Goal: Information Seeking & Learning: Learn about a topic

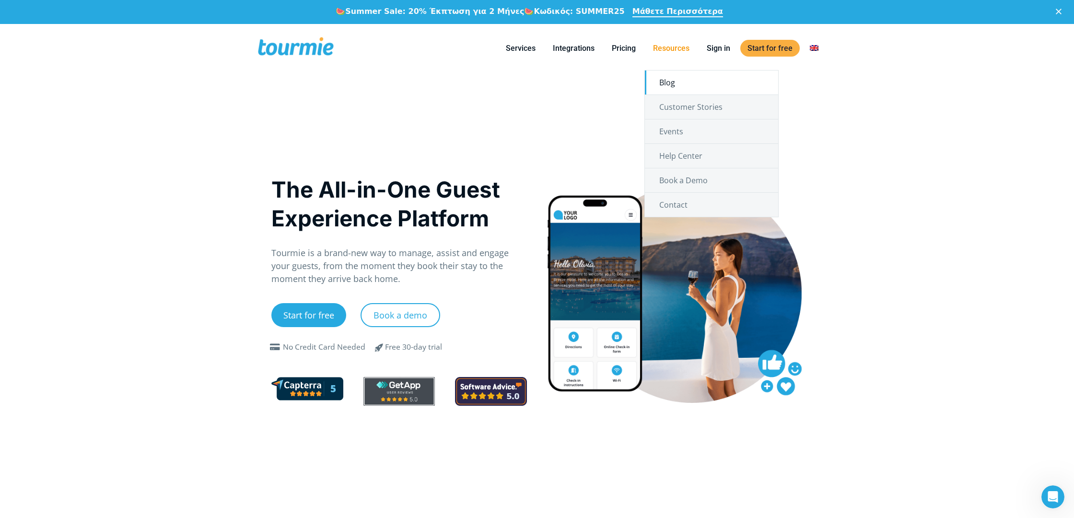
click at [668, 77] on link "Blog" at bounding box center [711, 83] width 133 height 24
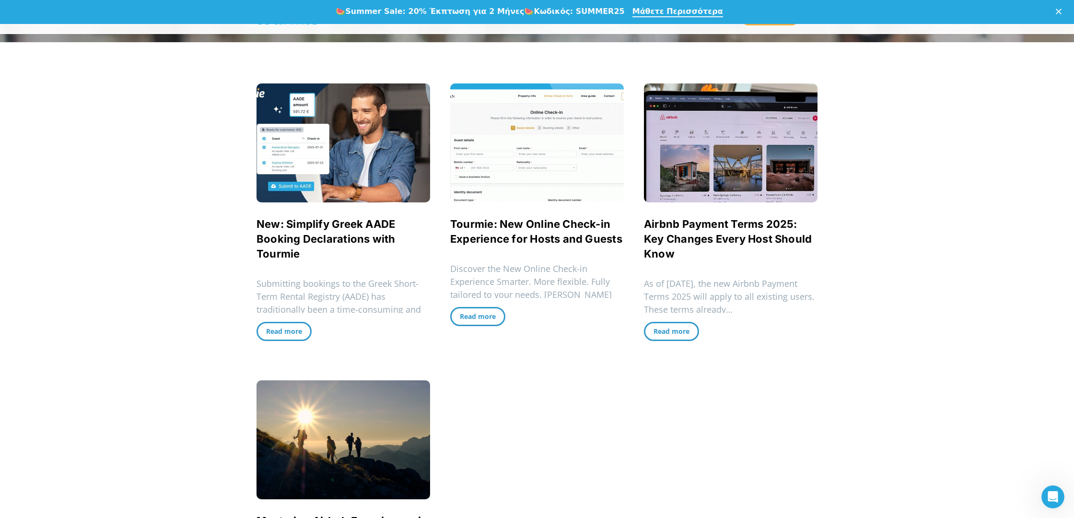
scroll to position [254, 0]
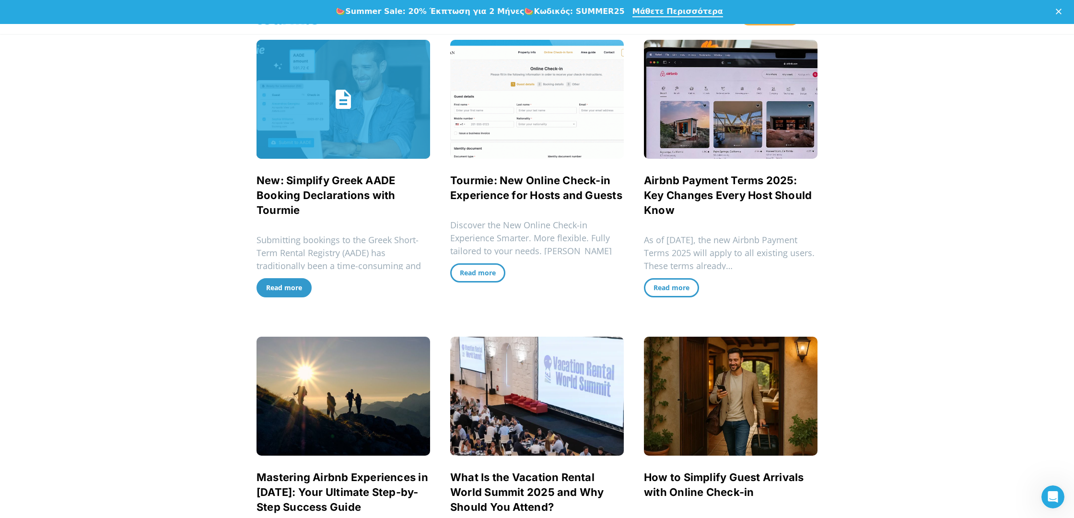
click at [286, 286] on span "Read more" at bounding box center [284, 287] width 36 height 9
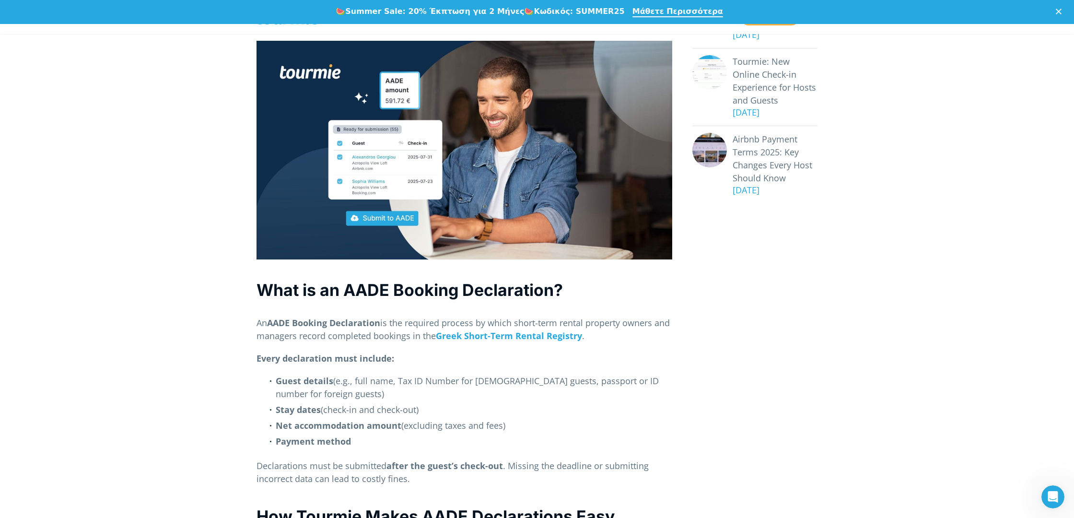
scroll to position [265, 0]
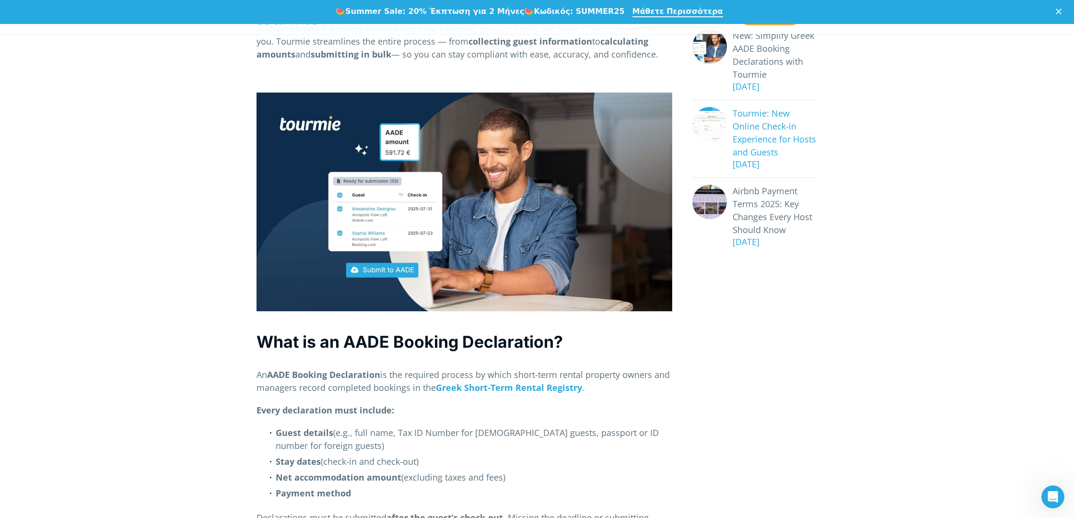
click at [747, 131] on link "Tourmie: New Online Check-in Experience for Hosts and Guests" at bounding box center [775, 133] width 85 height 52
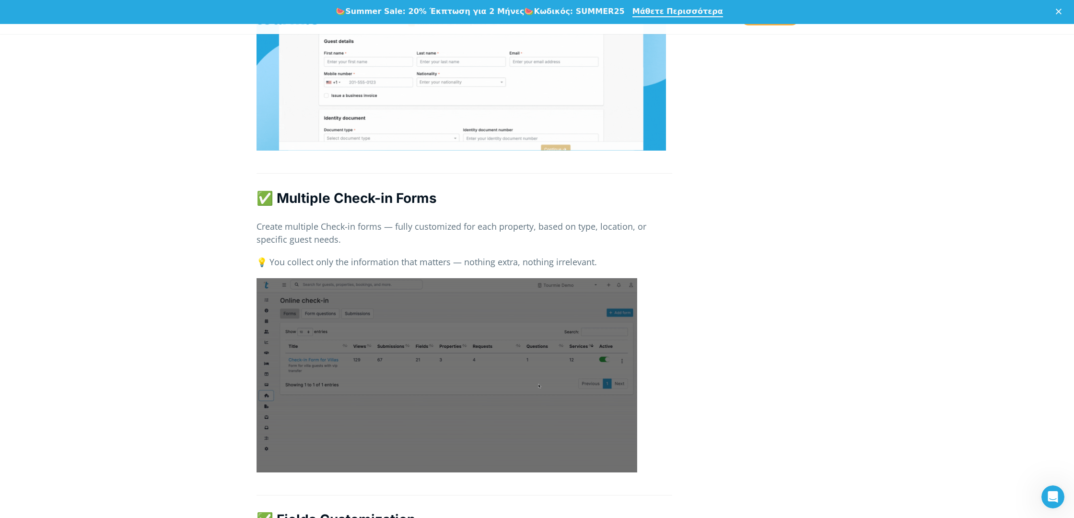
scroll to position [1384, 0]
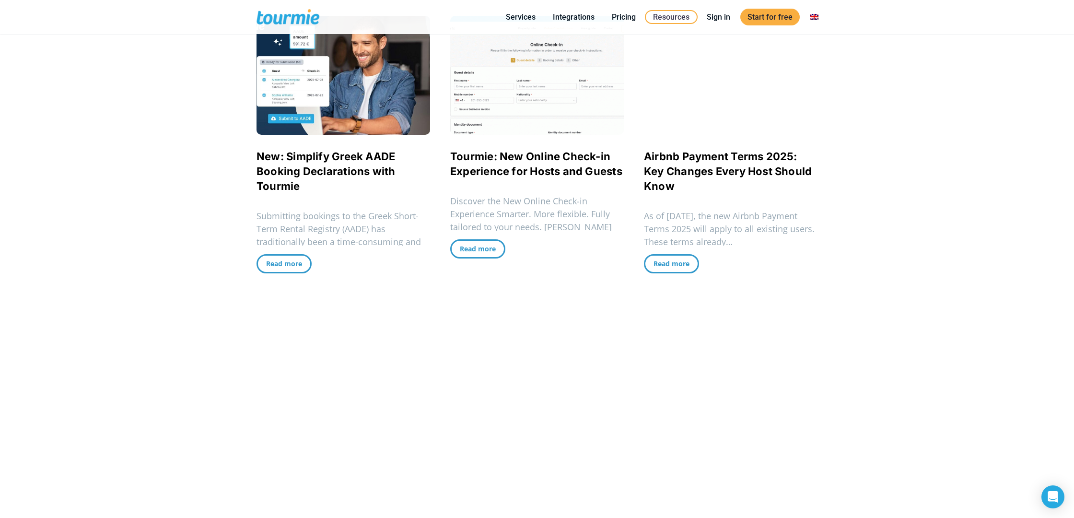
checkbox input "true"
